Goal: Information Seeking & Learning: Find specific fact

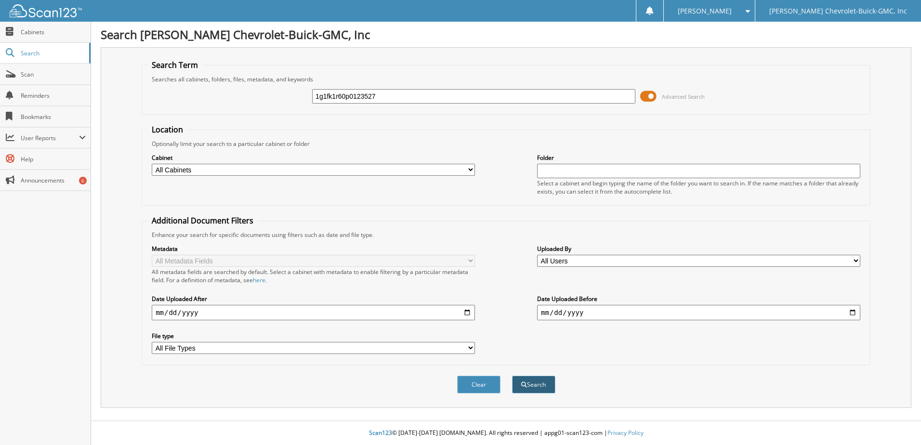
type input "1g1fk1r60p0123527"
click at [535, 384] on button "Search" at bounding box center [533, 385] width 43 height 18
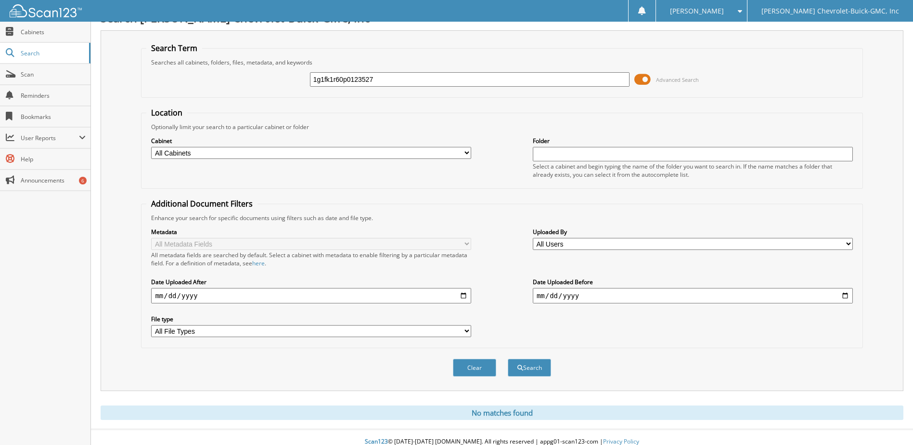
scroll to position [26, 0]
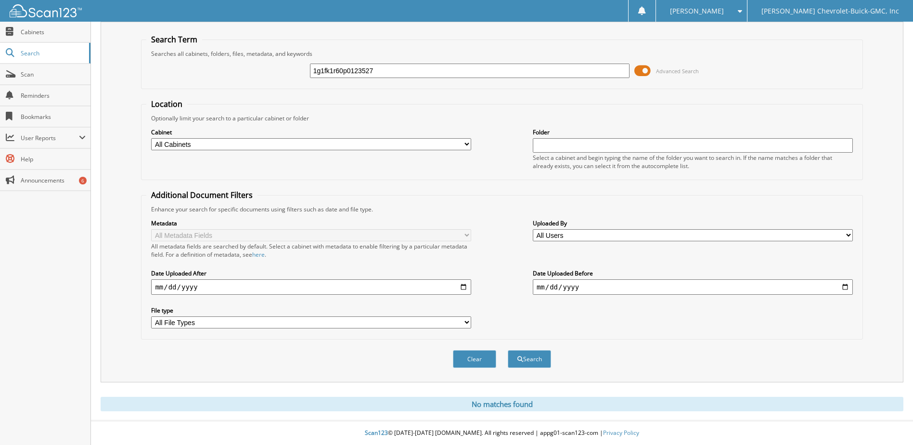
click at [468, 144] on select "All Cabinets ACCOUNTING ARCHIVE SERVICE BUILDING/OTHER ASSETS CORPORATE DOCUMEN…" at bounding box center [311, 144] width 320 height 12
select select "9699"
click at [151, 138] on select "All Cabinets ACCOUNTING ARCHIVE SERVICE BUILDING/OTHER ASSETS CORPORATE DOCUMEN…" at bounding box center [311, 144] width 320 height 12
click at [539, 359] on button "Search" at bounding box center [529, 359] width 43 height 18
